Goal: Information Seeking & Learning: Learn about a topic

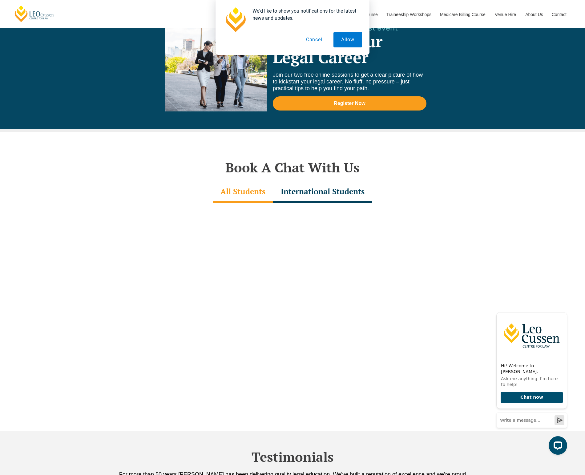
scroll to position [1780, 0]
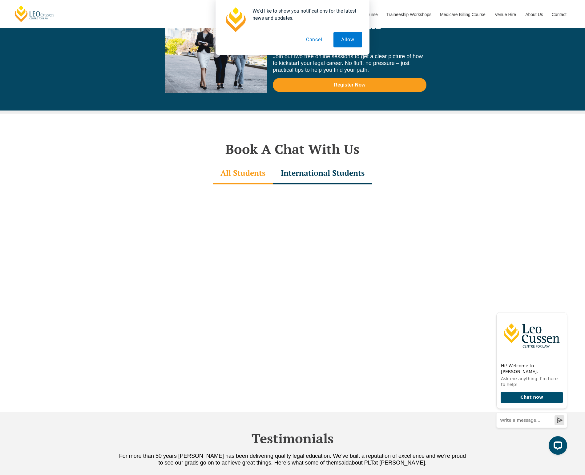
click at [347, 163] on div "International Students" at bounding box center [322, 174] width 99 height 22
click at [315, 43] on button "Cancel" at bounding box center [314, 39] width 32 height 15
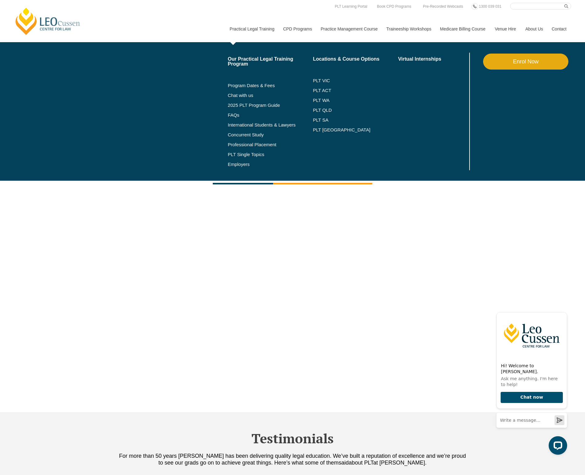
click at [258, 29] on link "Practical Legal Training" at bounding box center [252, 29] width 54 height 26
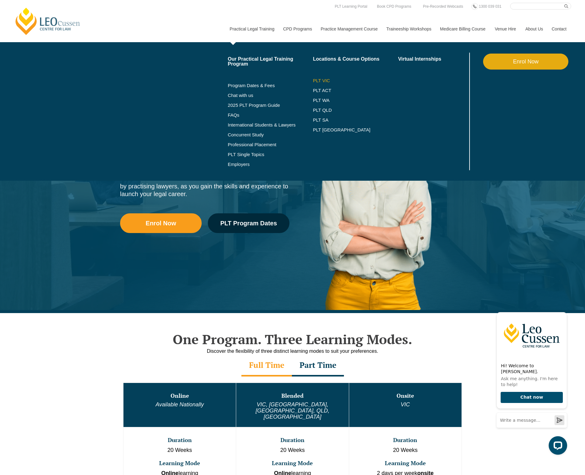
click at [317, 81] on link "PLT VIC" at bounding box center [355, 80] width 85 height 5
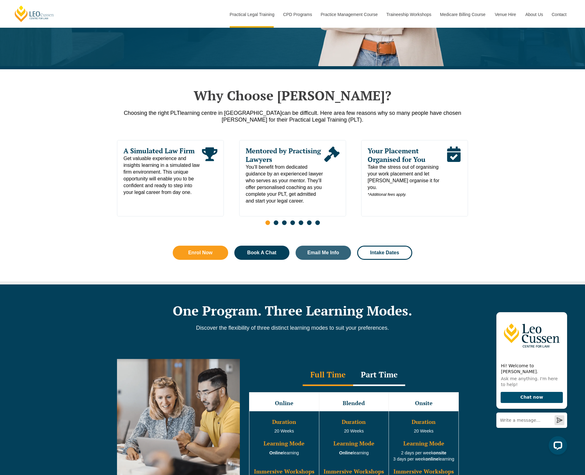
scroll to position [246, 0]
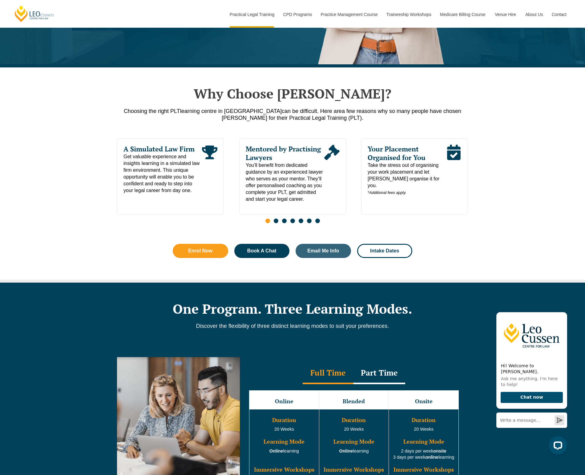
click at [275, 222] on span "Go to slide 2" at bounding box center [276, 221] width 5 height 5
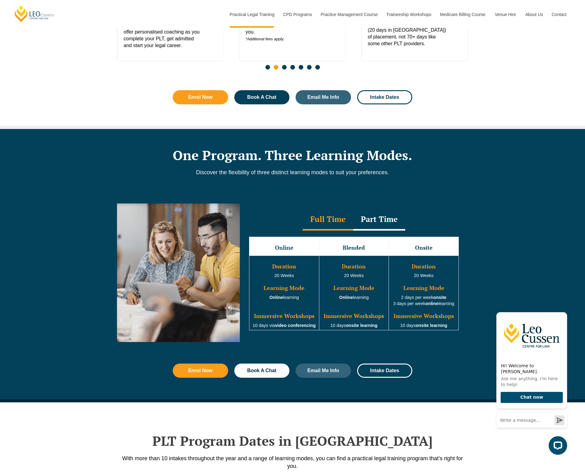
scroll to position [415, 0]
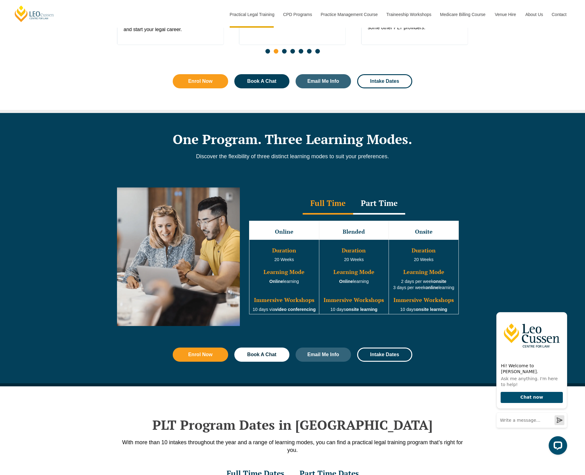
click at [382, 207] on div "Part Time" at bounding box center [379, 204] width 52 height 22
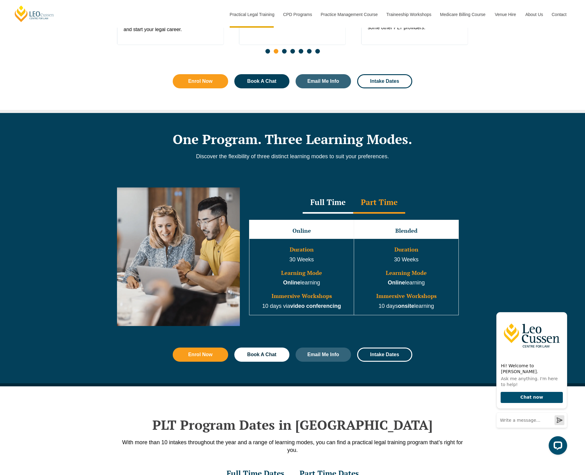
click at [337, 205] on div "Full Time" at bounding box center [328, 203] width 51 height 22
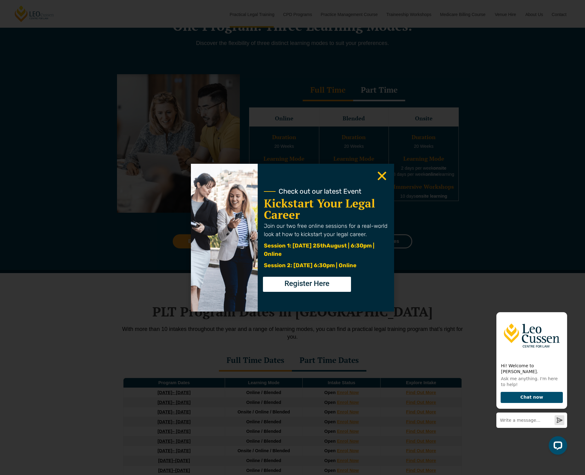
scroll to position [601, 0]
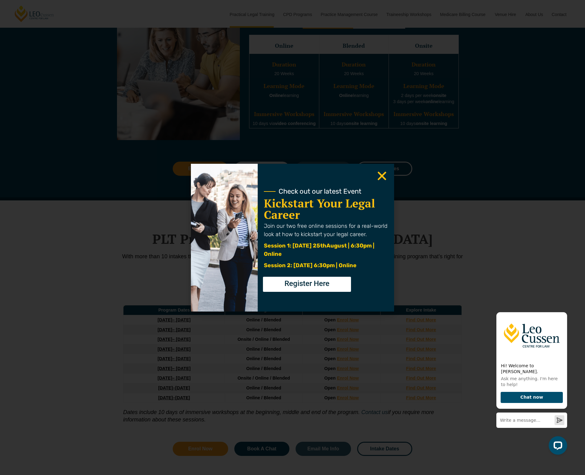
click at [383, 176] on icon "Close" at bounding box center [382, 176] width 12 height 12
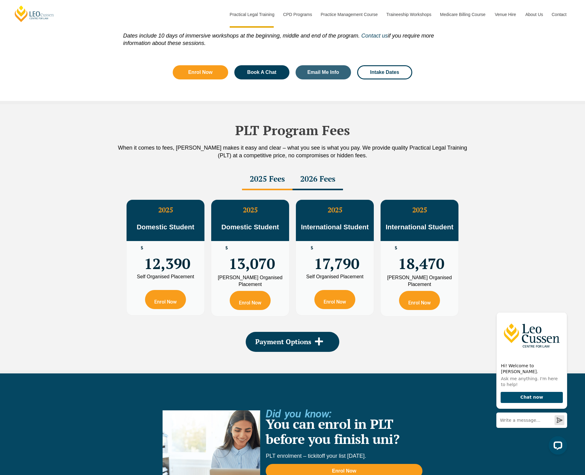
scroll to position [979, 0]
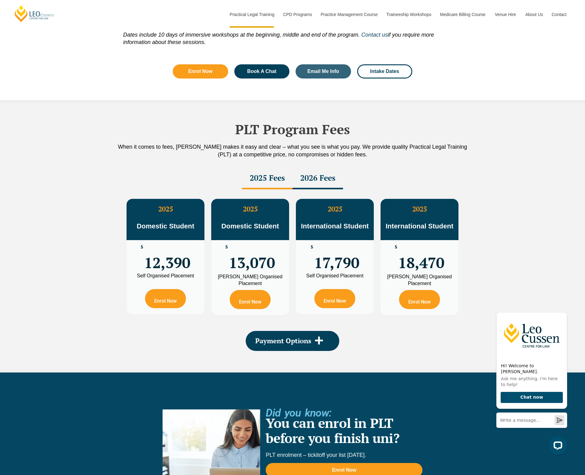
click at [313, 179] on div "2026 Fees" at bounding box center [318, 179] width 51 height 22
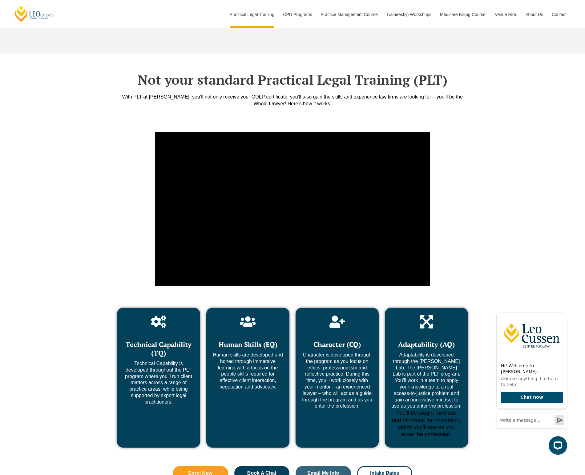
scroll to position [2115, 0]
